Goal: Task Accomplishment & Management: Manage account settings

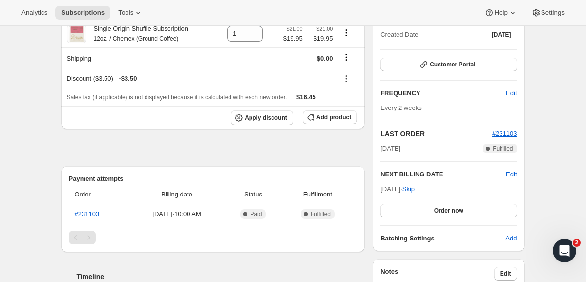
scroll to position [112, 0]
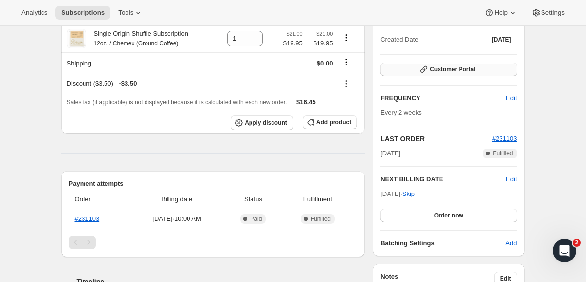
click at [428, 69] on icon "button" at bounding box center [424, 70] width 10 height 10
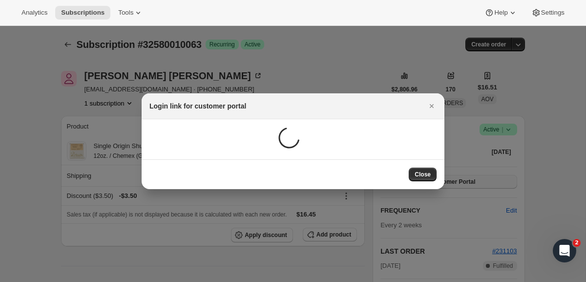
scroll to position [0, 0]
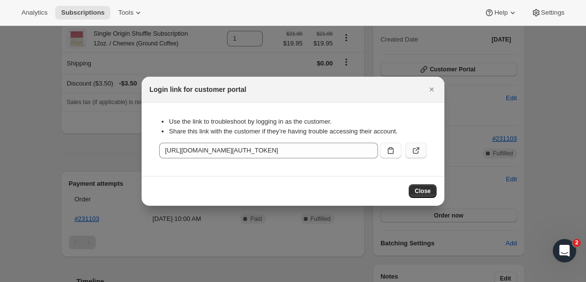
click at [416, 149] on icon ":r1k:" at bounding box center [416, 151] width 10 height 10
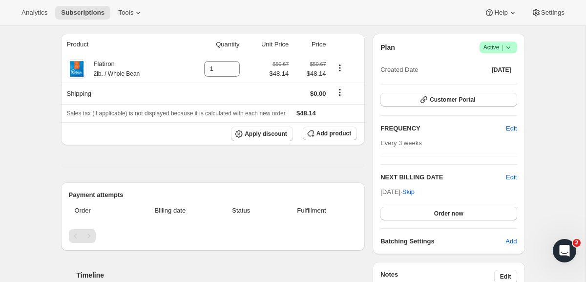
scroll to position [88, 0]
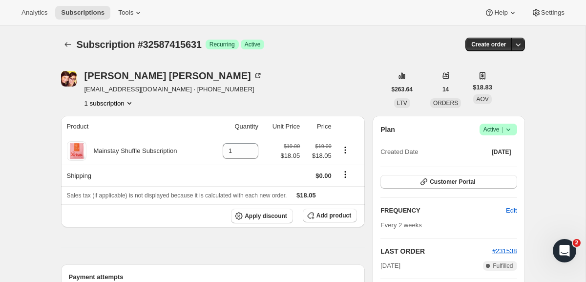
click at [337, 127] on th at bounding box center [350, 127] width 30 height 22
click at [342, 148] on icon "Product actions" at bounding box center [346, 150] width 10 height 10
click at [422, 180] on icon "button" at bounding box center [424, 182] width 10 height 10
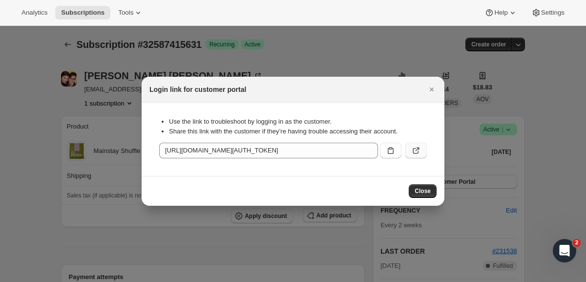
click at [411, 150] on button ":r1i:" at bounding box center [417, 151] width 22 height 16
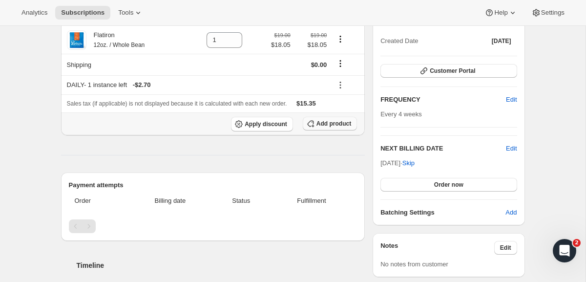
click at [335, 128] on span "Add product" at bounding box center [334, 124] width 35 height 8
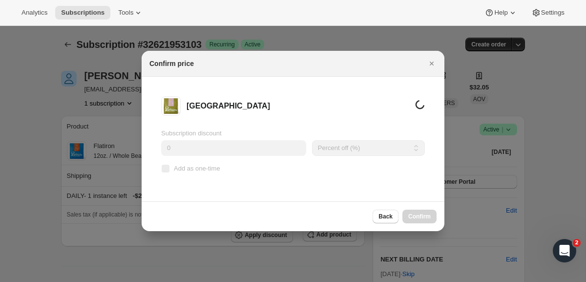
scroll to position [111, 0]
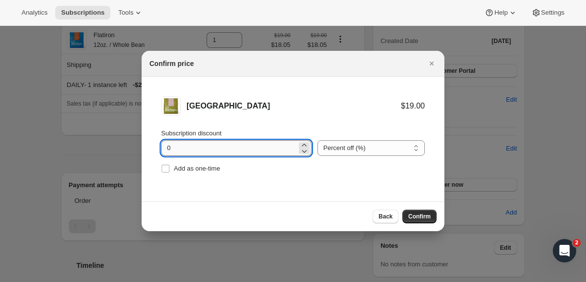
click at [283, 151] on input "0" at bounding box center [229, 148] width 136 height 16
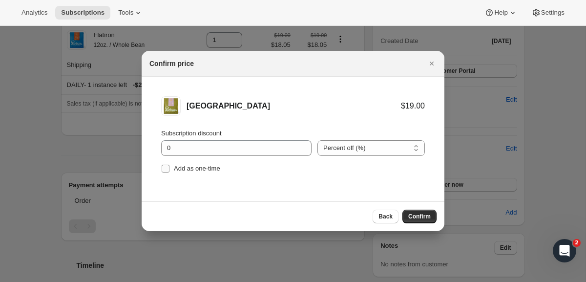
click at [196, 168] on span "Add as one-time" at bounding box center [197, 168] width 46 height 7
click at [170, 168] on input "Add as one-time" at bounding box center [166, 169] width 8 height 8
click at [187, 162] on label "Add as one-time" at bounding box center [190, 169] width 59 height 14
click at [170, 165] on input "Add as one-time" at bounding box center [166, 169] width 8 height 8
checkbox input "false"
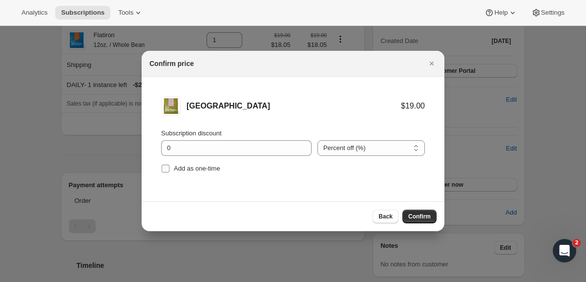
drag, startPoint x: 414, startPoint y: 220, endPoint x: 216, endPoint y: 174, distance: 203.8
click at [216, 174] on div "Confirm price Manhattan $19.00 Subscription discount 0 Percent off (%) Amount o…" at bounding box center [293, 141] width 303 height 180
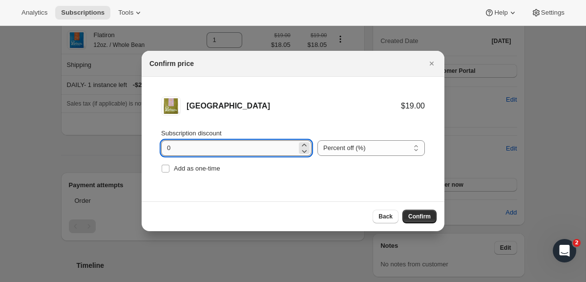
click at [196, 151] on input "0" at bounding box center [229, 148] width 136 height 16
type input "5"
click at [424, 220] on span "Confirm" at bounding box center [420, 217] width 22 height 8
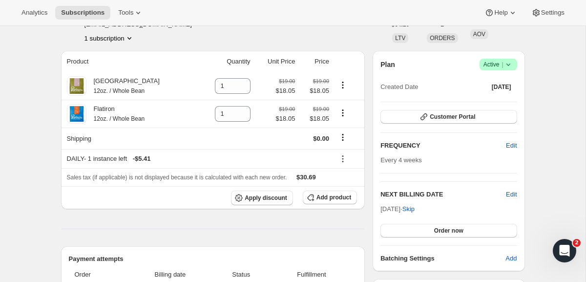
scroll to position [0, 0]
